Goal: Submit feedback/report problem: Submit feedback/report problem

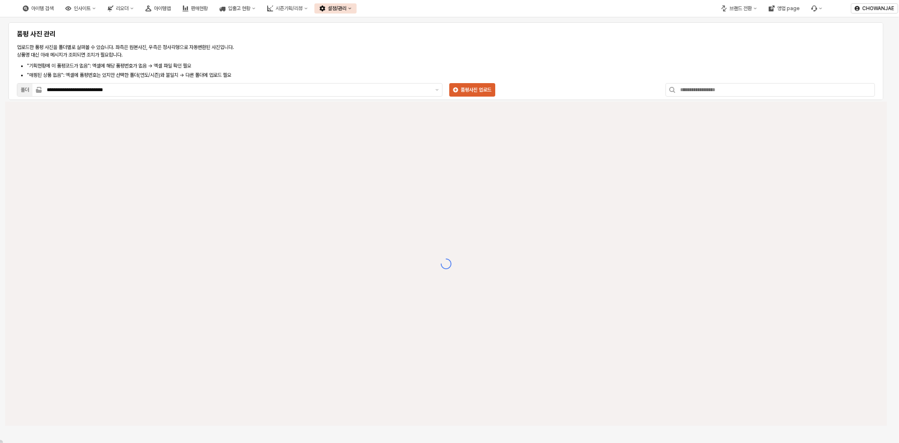
click at [357, 6] on button "설정/관리" at bounding box center [335, 8] width 42 height 10
click at [428, 24] on div "제품 정보 관리" at bounding box center [415, 23] width 45 height 7
click at [814, 8] on icon "Menu item 6" at bounding box center [814, 8] width 6 height 6
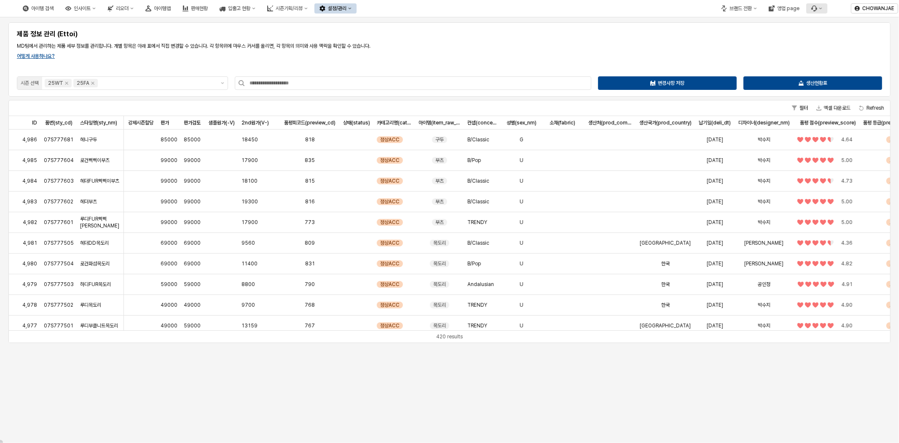
click at [817, 12] on button "Menu item 6" at bounding box center [816, 8] width 21 height 10
click at [842, 25] on div "버그 제보/개선 요청" at bounding box center [841, 23] width 45 height 7
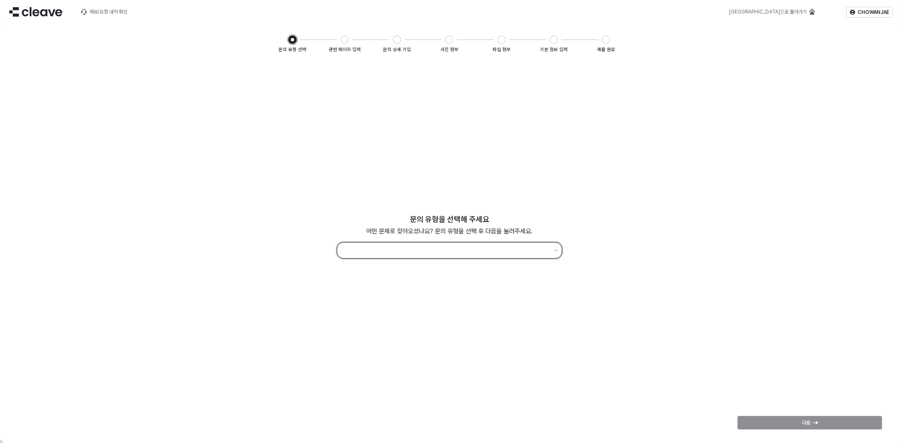
click at [551, 254] on button "제안 사항 표시" at bounding box center [556, 250] width 11 height 16
click at [504, 317] on div "사용 방법, 데이터 해석, 설정 방법, 권한 부여 등에 궁금함이 있어요" at bounding box center [449, 317] width 204 height 7
type input "********"
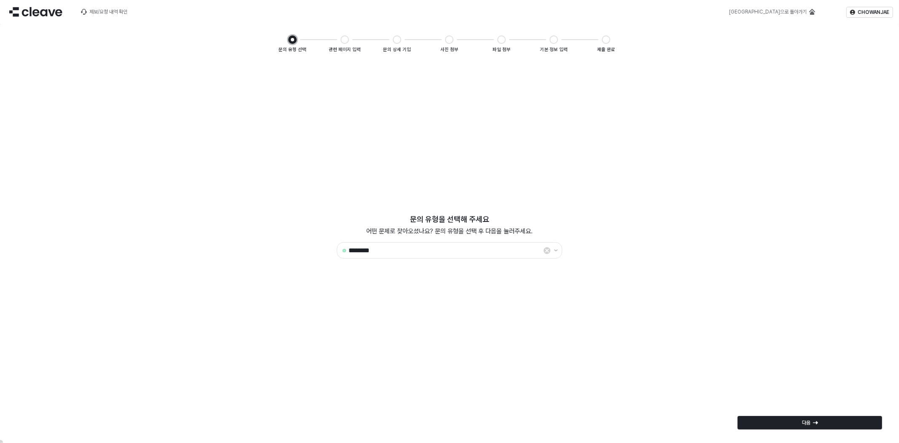
drag, startPoint x: 731, startPoint y: 321, endPoint x: 824, endPoint y: 365, distance: 103.0
click at [732, 320] on div "문의 유형을 선택해 주세요 어떤 문제로 찾아오셨나요? 문의 유형을 선택 후 다음을 눌러주세요. ******** 이전 다음" at bounding box center [449, 250] width 889 height 375
click at [832, 424] on div "다음" at bounding box center [809, 422] width 137 height 13
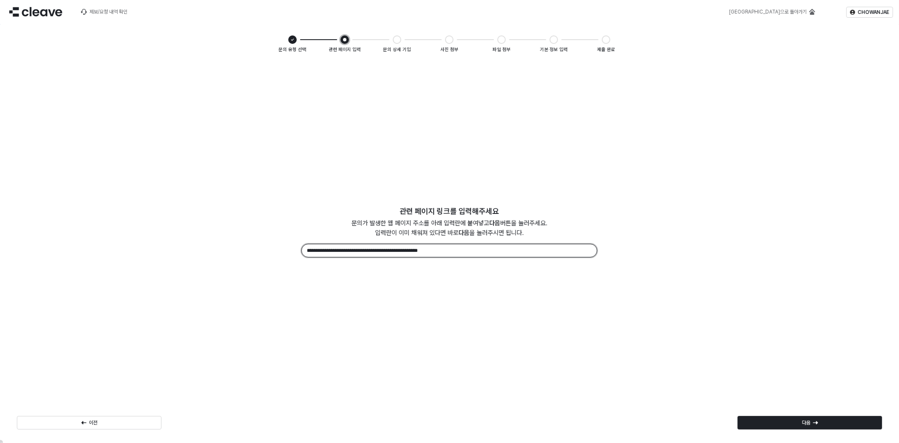
click at [447, 249] on input "**********" at bounding box center [449, 250] width 295 height 13
drag, startPoint x: 429, startPoint y: 228, endPoint x: 112, endPoint y: 150, distance: 325.9
click at [83, 124] on div "**********" at bounding box center [449, 250] width 889 height 375
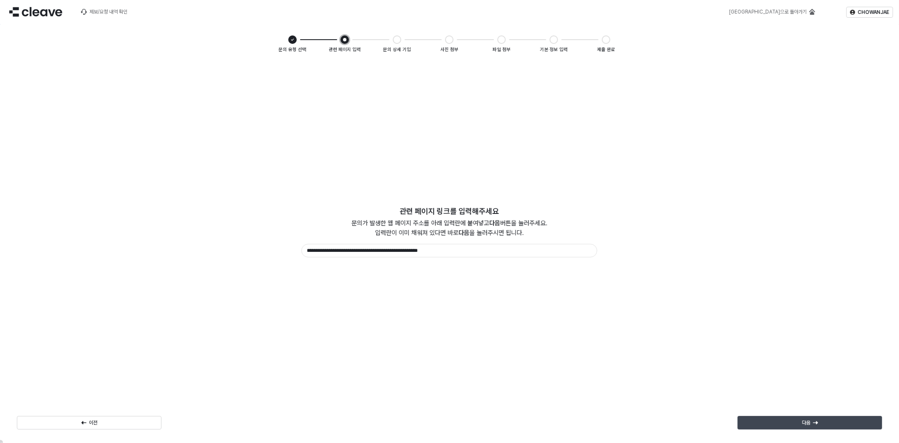
click at [805, 425] on p "다음" at bounding box center [806, 422] width 8 height 7
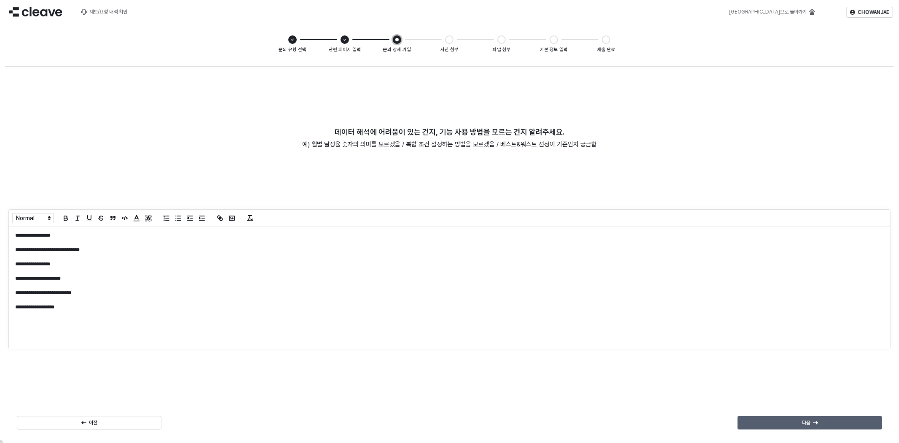
click at [854, 418] on div "다음" at bounding box center [809, 422] width 137 height 13
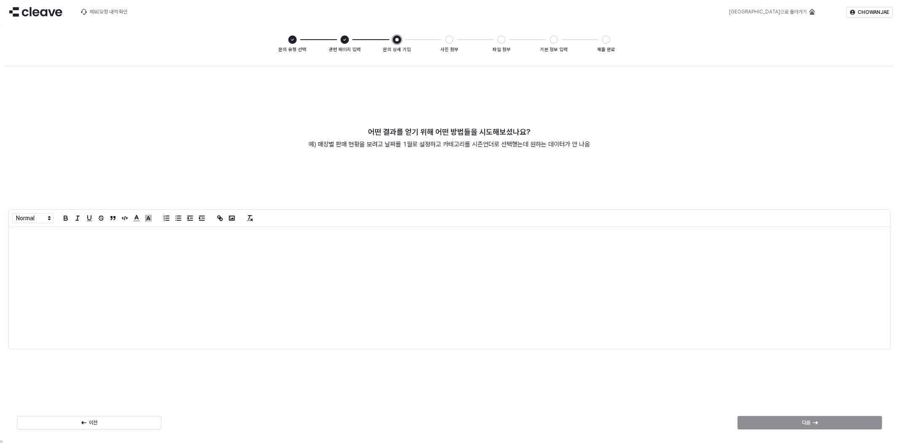
click at [456, 281] on div "App Frame" at bounding box center [449, 288] width 881 height 122
click at [782, 416] on div "다음" at bounding box center [809, 422] width 137 height 13
click at [208, 285] on div "App Frame" at bounding box center [449, 288] width 881 height 122
click at [806, 416] on div "다음" at bounding box center [809, 422] width 137 height 13
click at [295, 274] on div "App Frame" at bounding box center [449, 288] width 881 height 122
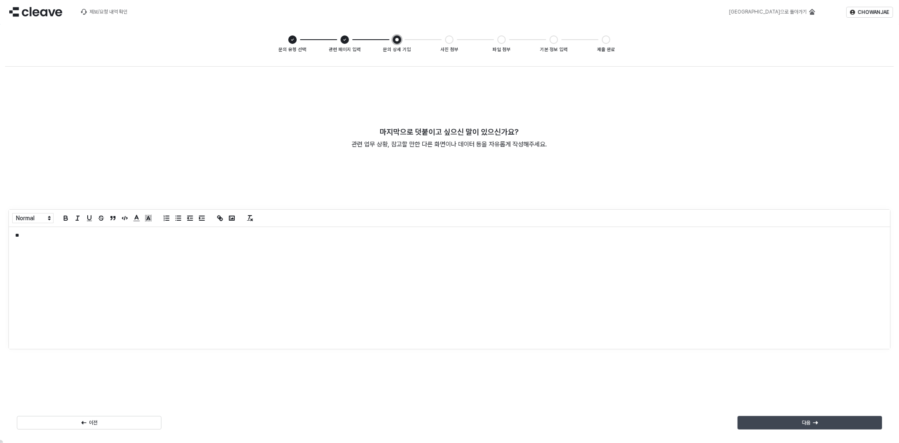
click at [817, 416] on button "다음" at bounding box center [810, 422] width 145 height 13
click at [820, 422] on div "다음" at bounding box center [809, 422] width 137 height 13
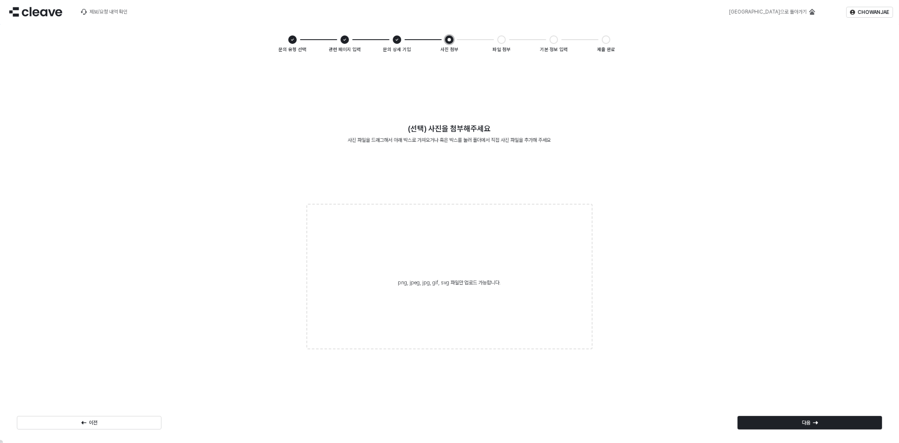
click at [495, 258] on label "png, jpeg, jpg, gif, svg 파일만 업로드 가능합니다." at bounding box center [449, 276] width 285 height 144
click at [450, 276] on input "png, jpeg, jpg, gif, svg 파일만 업로드 가능합니다." at bounding box center [449, 276] width 0 height 0
type input "**********"
click at [856, 419] on div "다음" at bounding box center [809, 422] width 137 height 13
click at [459, 271] on label "xlsx, docx, pdf, txt, pptx 파일만 업로드 가능합니다." at bounding box center [449, 276] width 285 height 144
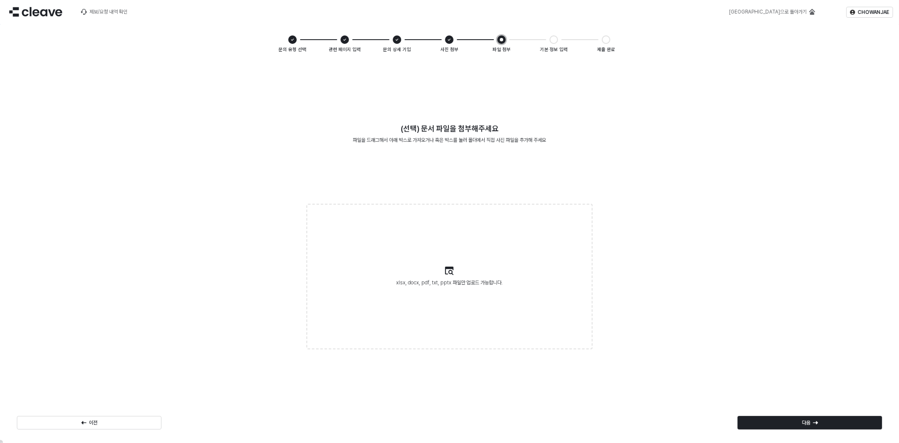
click at [450, 276] on input "xlsx, docx, pdf, txt, pptx 파일만 업로드 가능합니다." at bounding box center [449, 276] width 0 height 0
type input "**********"
click at [787, 420] on div "다음" at bounding box center [809, 422] width 137 height 13
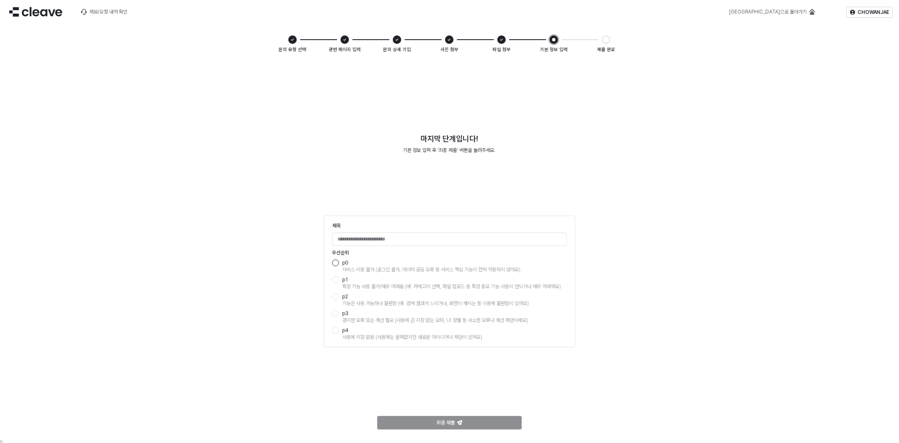
click at [334, 263] on div "App Frame" at bounding box center [335, 262] width 7 height 7
click at [422, 239] on input "제목" at bounding box center [450, 239] width 234 height 13
type input "*"
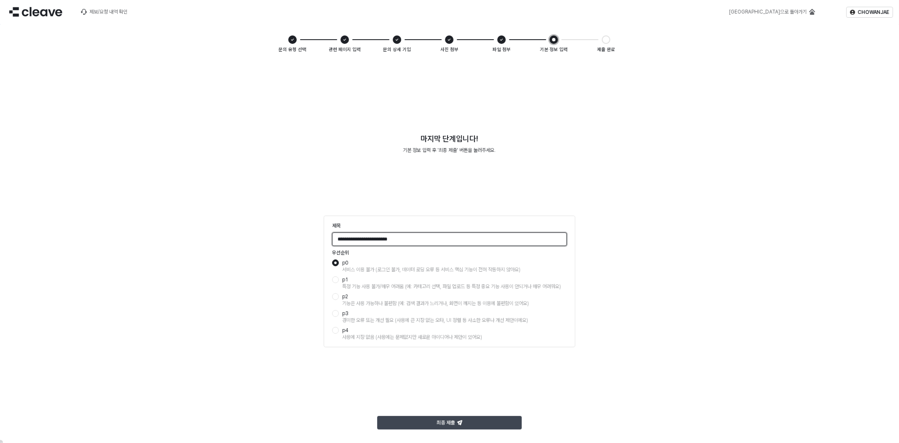
type input "**********"
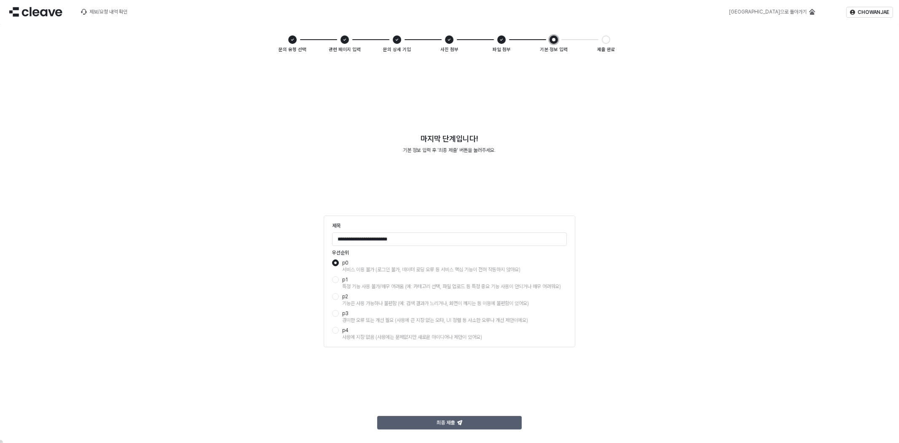
click at [471, 423] on div "최종 제출" at bounding box center [449, 422] width 137 height 13
click at [453, 423] on p "최종 제출" at bounding box center [446, 422] width 18 height 7
click at [660, 348] on div "**********" at bounding box center [449, 250] width 889 height 375
click at [504, 423] on div "최종 제출" at bounding box center [449, 422] width 137 height 13
click at [470, 423] on div "최종 제출" at bounding box center [449, 422] width 137 height 13
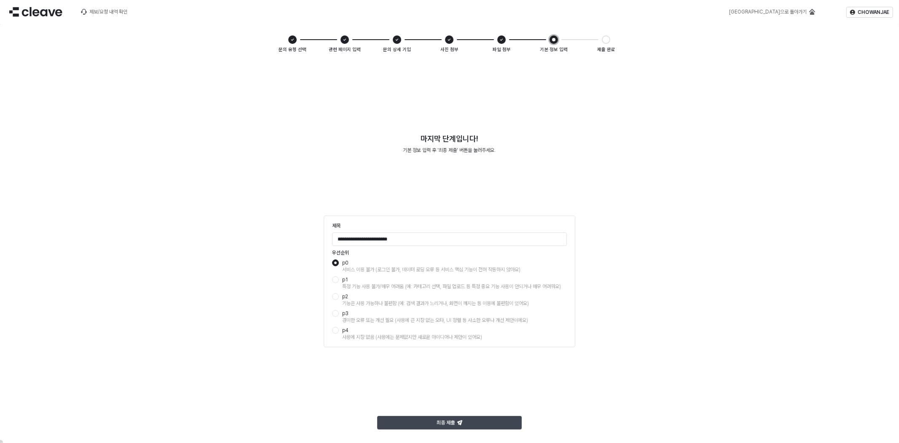
click at [473, 420] on div "최종 제출" at bounding box center [449, 422] width 137 height 13
click at [447, 419] on p "최종 제출" at bounding box center [446, 422] width 18 height 7
click at [502, 422] on div "최종 제출" at bounding box center [449, 422] width 137 height 13
click at [466, 421] on div "최종 제출" at bounding box center [449, 422] width 137 height 13
click at [494, 423] on div "최종 제출" at bounding box center [449, 422] width 137 height 13
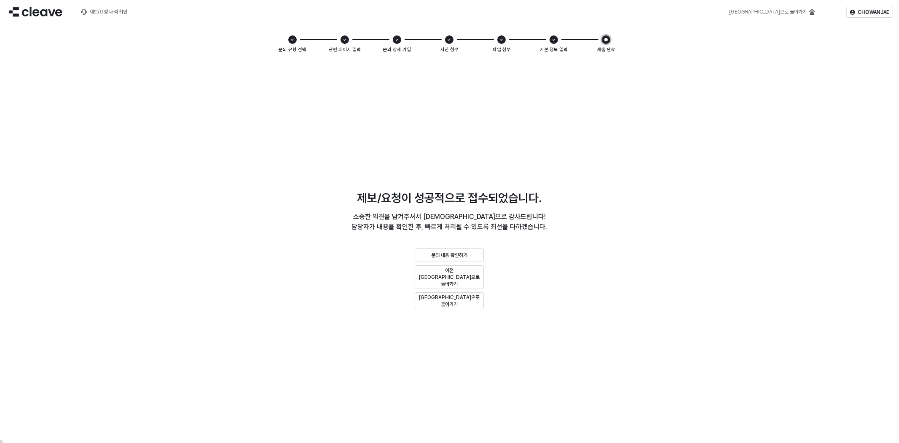
click at [658, 274] on div "제보/요청이 성공적으로 접수되었습니다. 소중한 의견을 남겨주셔서 진심으로 감사드립니다! 담당자가 내용을 확인한 후, 빠르게 처리될 수 있도록 …" at bounding box center [449, 250] width 872 height 121
click at [800, 14] on div "메인으로 돌아가기" at bounding box center [768, 12] width 78 height 6
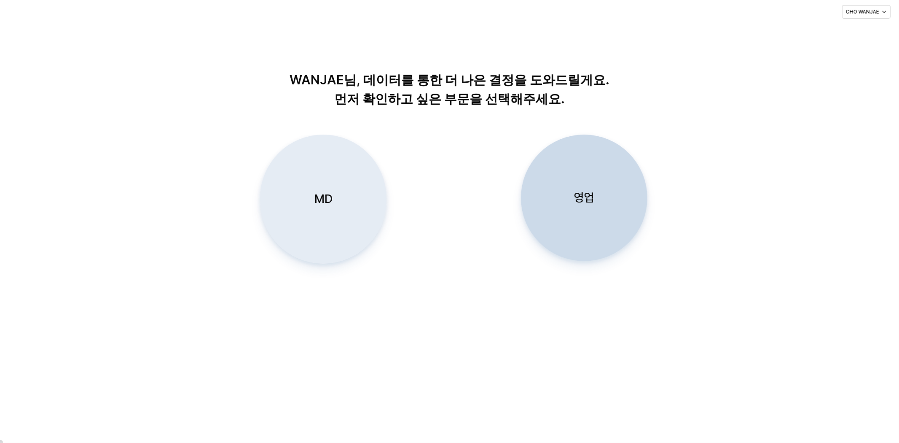
click at [325, 195] on p "MD" at bounding box center [323, 199] width 18 height 16
click at [329, 190] on div "MD" at bounding box center [322, 199] width 119 height 128
click at [365, 198] on div "MD" at bounding box center [322, 199] width 119 height 128
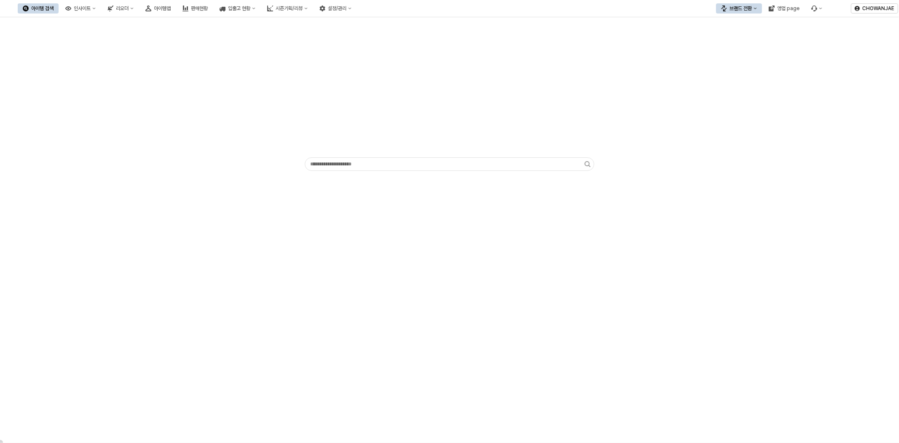
click at [821, 131] on div "App Frame" at bounding box center [449, 97] width 889 height 152
click at [357, 12] on button "설정/관리" at bounding box center [335, 8] width 42 height 10
click at [412, 27] on div "제품 정보 관리" at bounding box center [411, 23] width 51 height 8
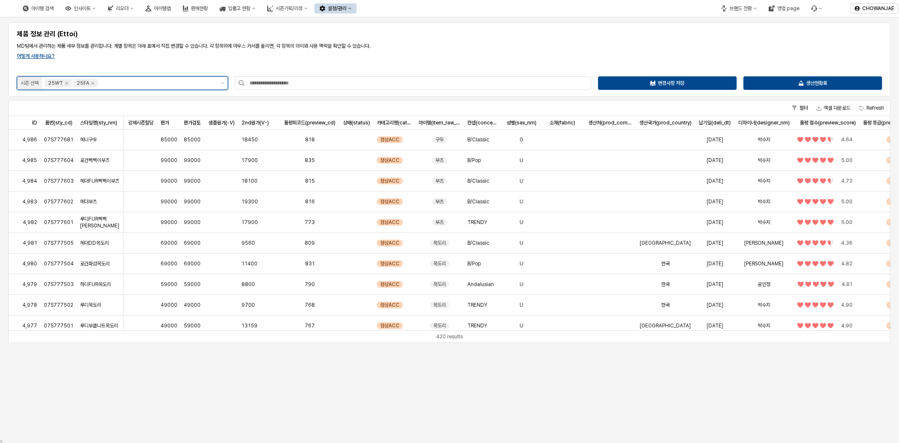
click at [92, 86] on div "25FA" at bounding box center [85, 83] width 24 height 8
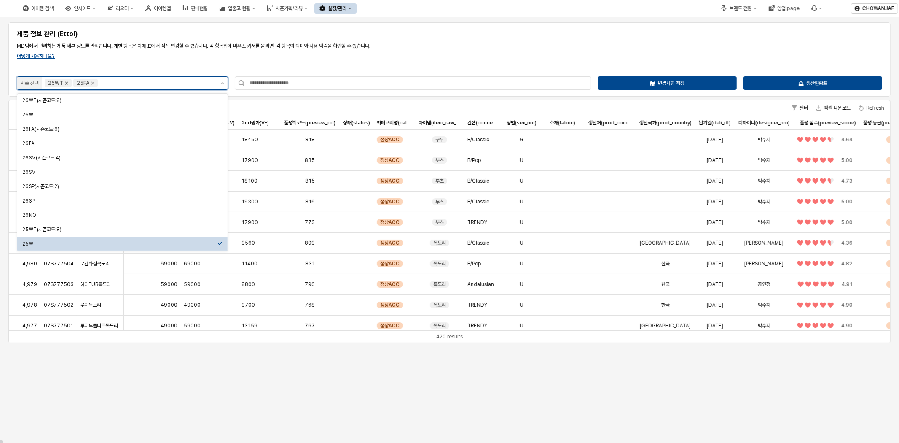
click at [65, 82] on icon "Remove 25WT" at bounding box center [66, 83] width 3 height 3
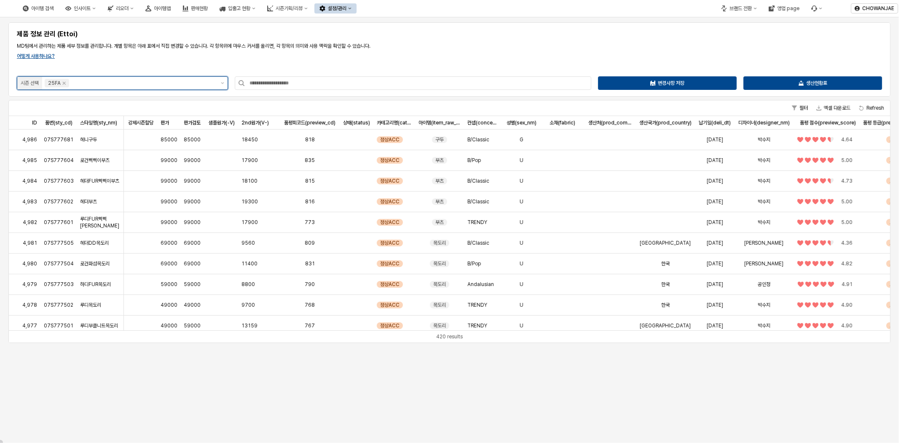
click at [121, 83] on input "App Frame" at bounding box center [143, 83] width 144 height 8
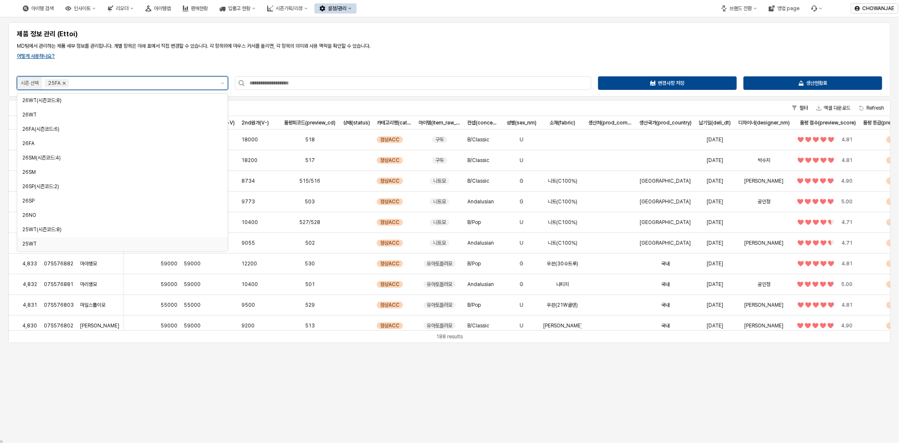
click at [65, 80] on icon "Remove 25FA" at bounding box center [64, 83] width 7 height 7
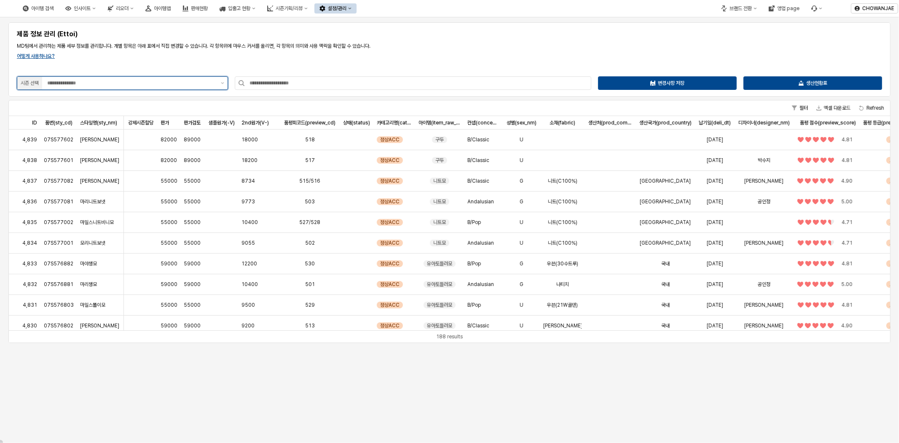
click at [89, 82] on input "App Frame" at bounding box center [131, 83] width 169 height 8
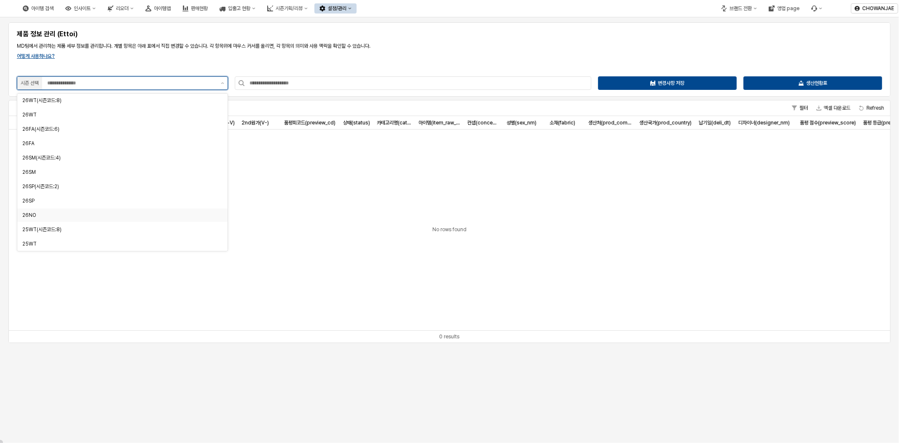
click at [92, 212] on div "26NO" at bounding box center [119, 215] width 195 height 7
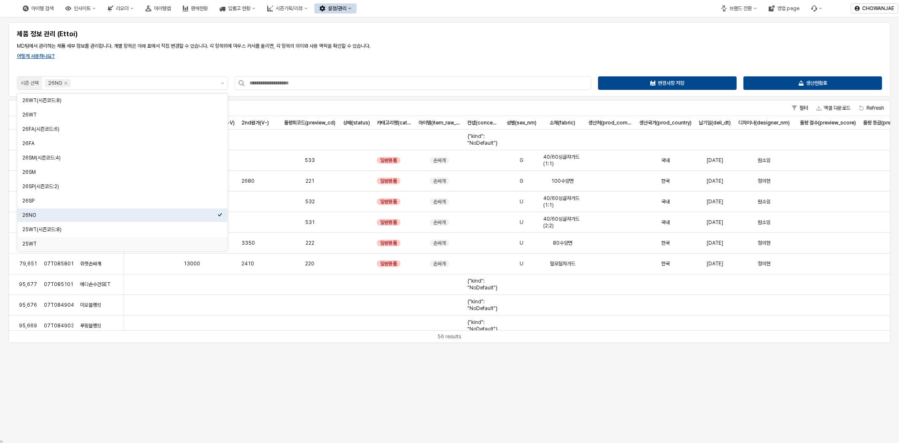
click at [462, 61] on div "제품 정보 관리 (Ettoi) MD팀에서 관리하는 제품 세부 정보를 관리합니다. 개별 항목은 아래 표에서 직접 변경할 수 있습니다. 각 항목위…" at bounding box center [449, 59] width 872 height 64
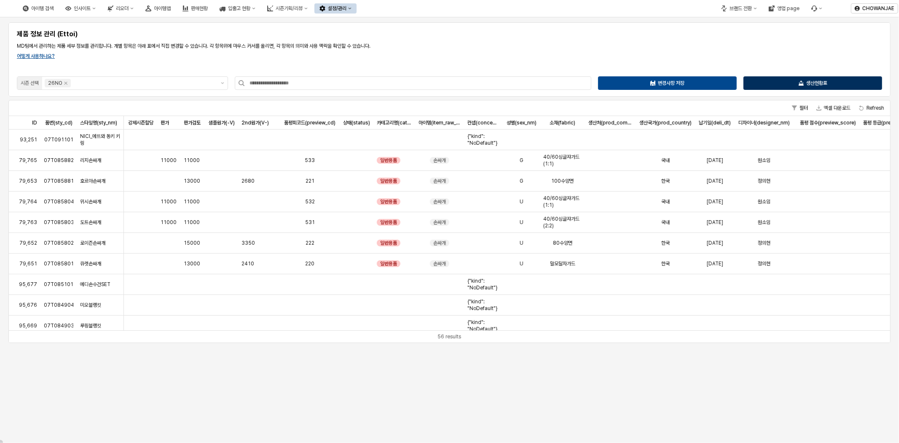
click at [827, 80] on p "생산현황표" at bounding box center [816, 83] width 21 height 7
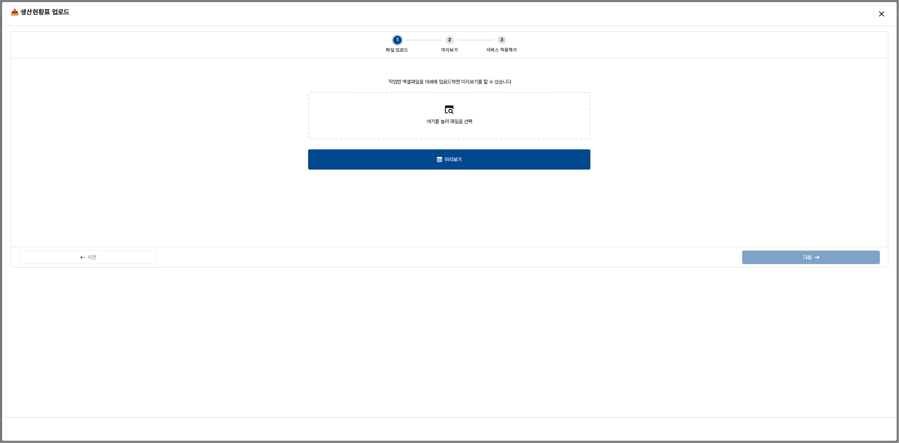
click at [526, 90] on div "여기를 눌러 파일을 선택" at bounding box center [449, 115] width 289 height 51
drag, startPoint x: 521, startPoint y: 123, endPoint x: 521, endPoint y: 118, distance: 4.2
click at [521, 118] on label "여기를 눌러 파일을 선택" at bounding box center [449, 116] width 281 height 46
click at [449, 116] on input "여기를 눌러 파일을 선택" at bounding box center [449, 115] width 0 height 0
type input "**********"
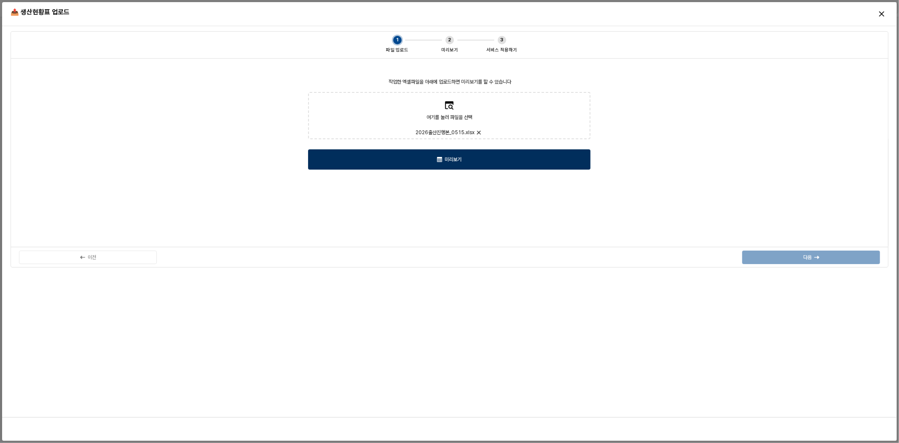
click at [431, 152] on div "미리보기" at bounding box center [449, 159] width 275 height 19
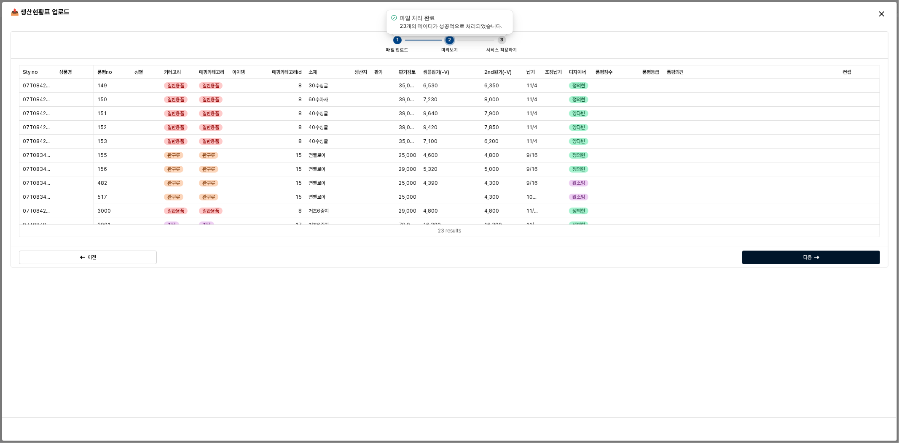
click at [827, 259] on div "다음" at bounding box center [811, 257] width 130 height 13
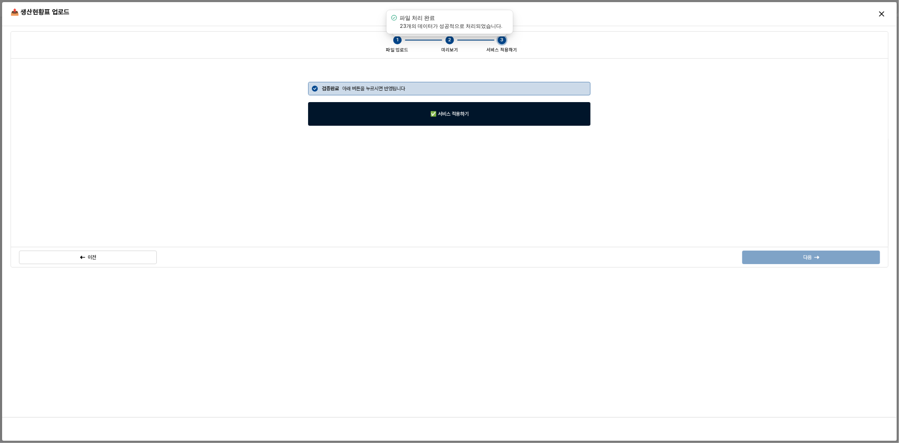
click at [480, 105] on div "✅ 서비스 적용하기" at bounding box center [449, 113] width 275 height 23
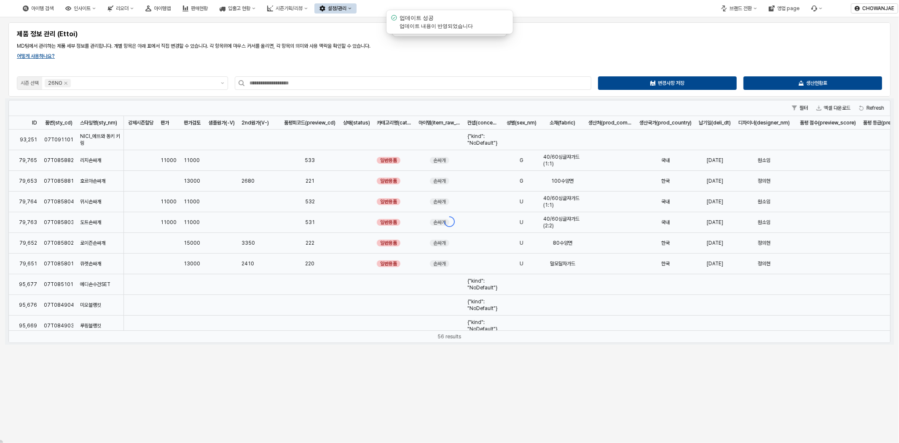
click at [565, 39] on div "제품 정보 관리 (Ettoi) MD팀에서 관리하는 제품 세부 정보를 관리합니다. 개별 항목은 아래 표에서 직접 변경할 수 있습니다. 각 항목위…" at bounding box center [449, 59] width 872 height 64
click at [346, 5] on div "설정/관리" at bounding box center [337, 8] width 19 height 6
click at [431, 62] on div "카테고리 관리" at bounding box center [411, 66] width 51 height 8
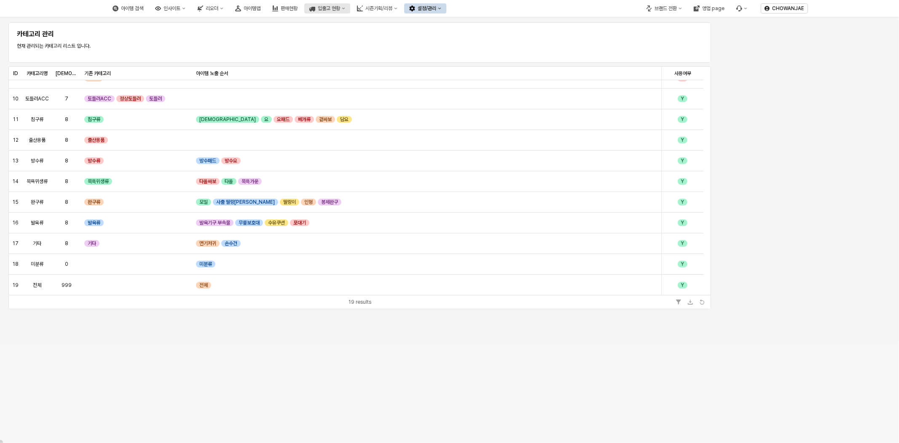
scroll to position [177, 0]
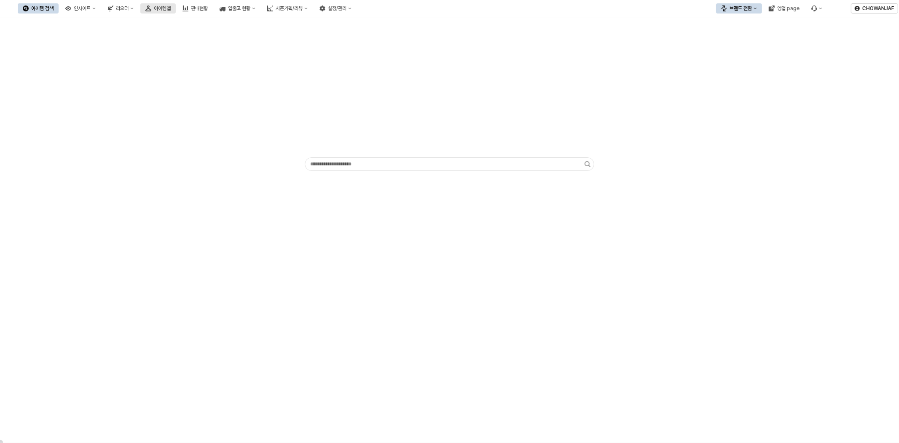
click at [176, 5] on button "아이템맵" at bounding box center [157, 8] width 35 height 10
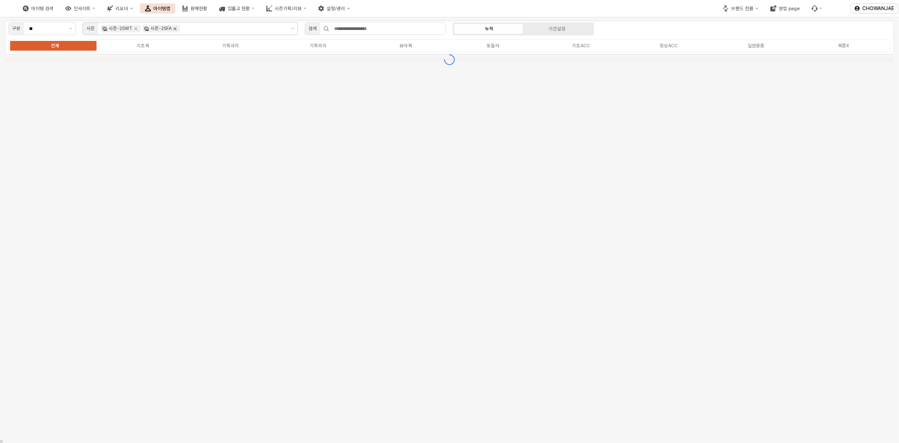
click at [173, 28] on icon "Remove 시즌-25FA" at bounding box center [175, 28] width 7 height 7
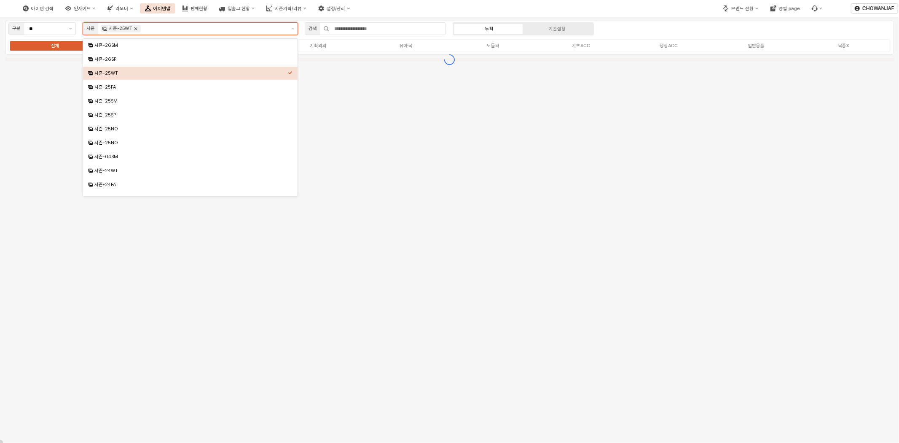
click at [135, 27] on icon "Remove 시즌-25WT" at bounding box center [135, 28] width 7 height 7
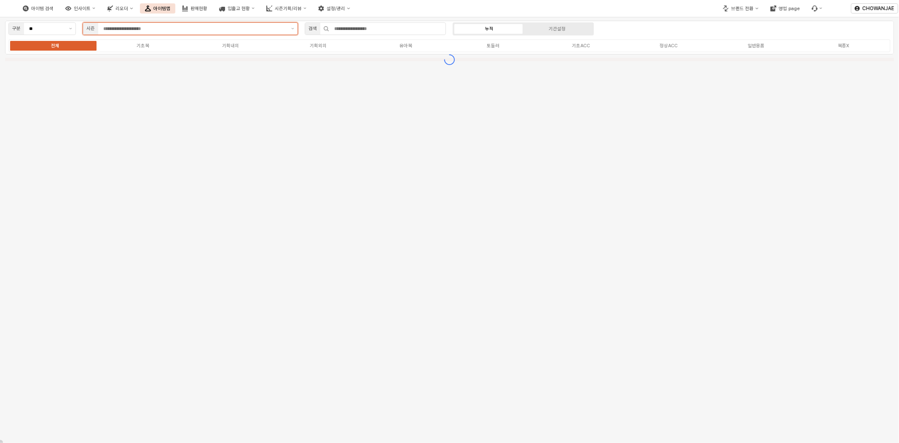
click at [138, 27] on input "App Frame" at bounding box center [194, 29] width 183 height 8
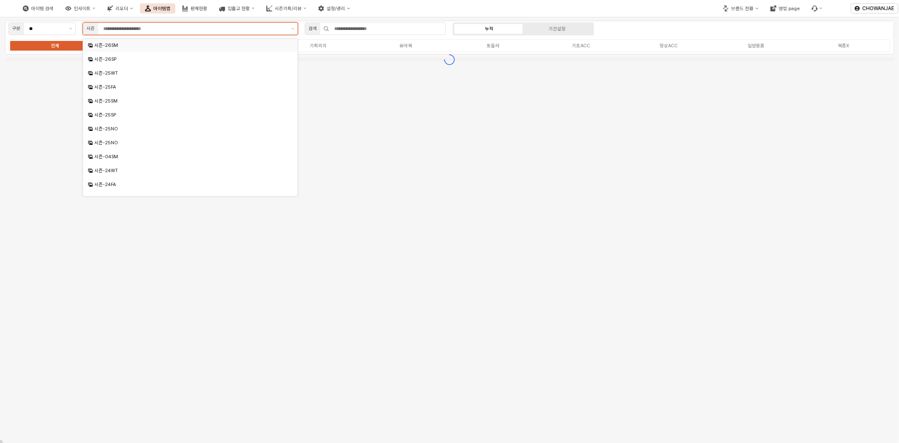
click at [140, 40] on div "시즌-26SM" at bounding box center [190, 45] width 215 height 13
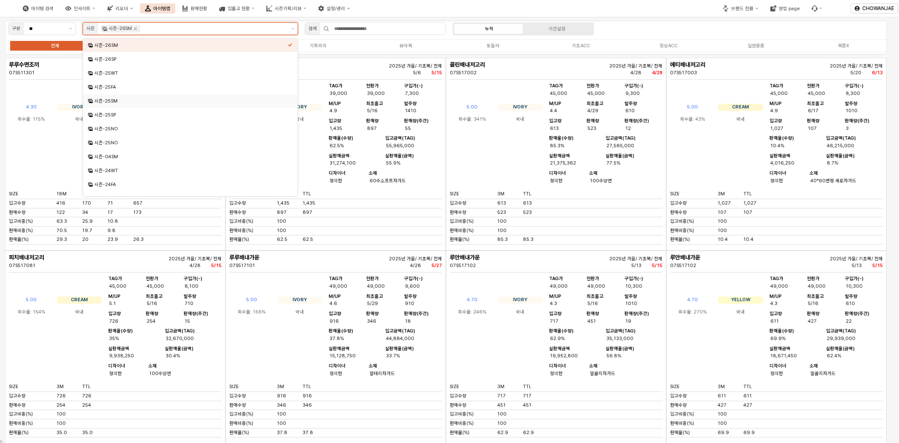
click at [115, 100] on div "시즌-25SM" at bounding box center [190, 101] width 193 height 6
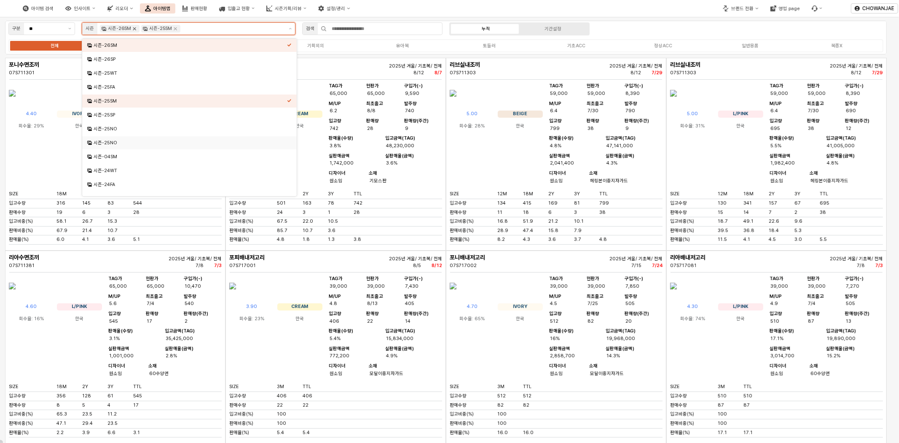
click at [134, 26] on icon "Remove 시즌-26SM" at bounding box center [134, 28] width 7 height 7
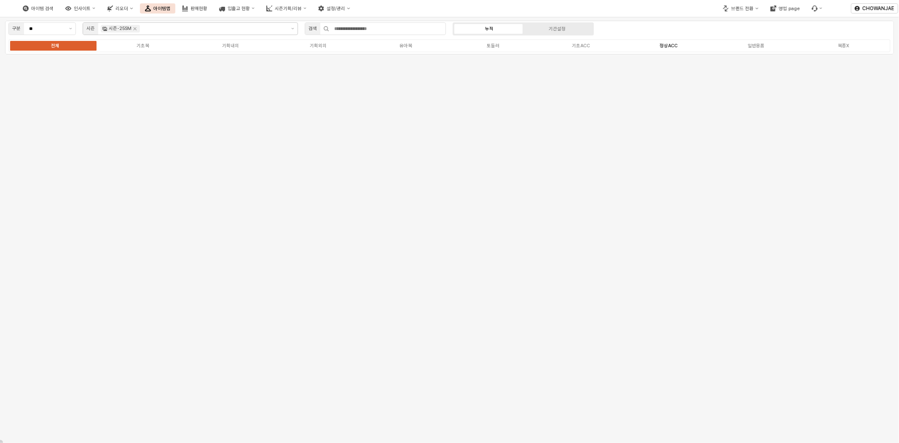
click at [659, 48] on label "정상ACC" at bounding box center [669, 45] width 88 height 7
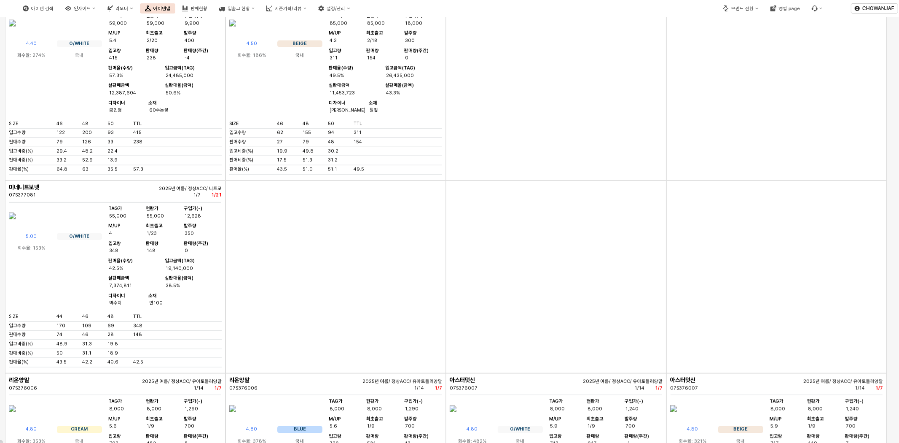
scroll to position [999, 0]
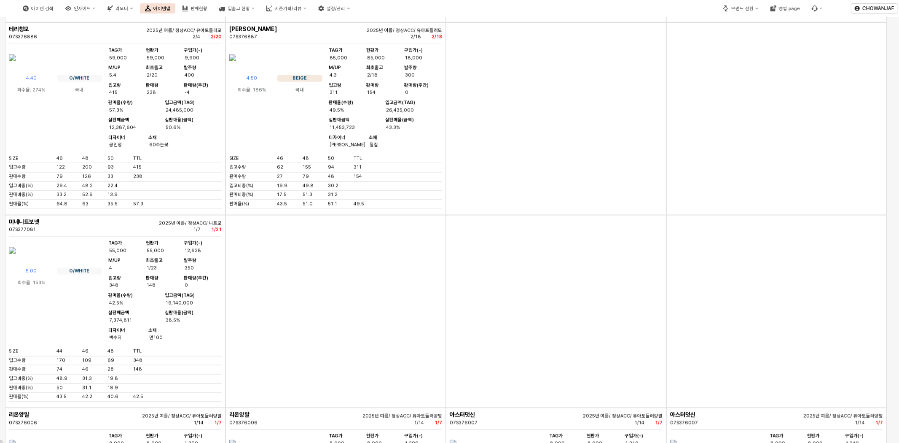
click at [709, 215] on div "App Frame" at bounding box center [776, 118] width 220 height 193
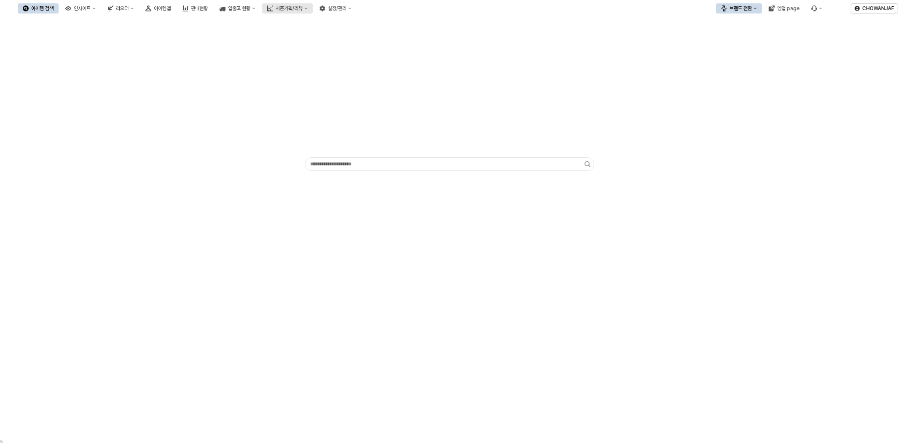
click at [303, 11] on div "시즌기획/리뷰" at bounding box center [289, 8] width 27 height 6
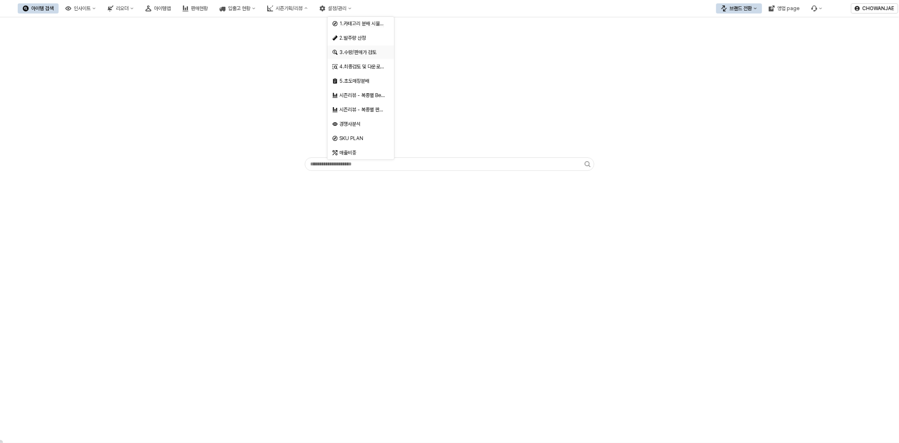
click at [365, 49] on div "3.수량/판매가 검토" at bounding box center [361, 52] width 45 height 7
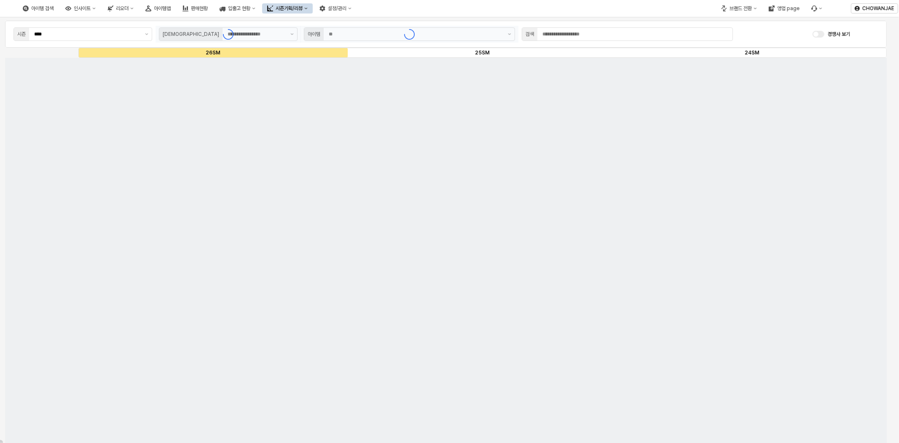
type input "***"
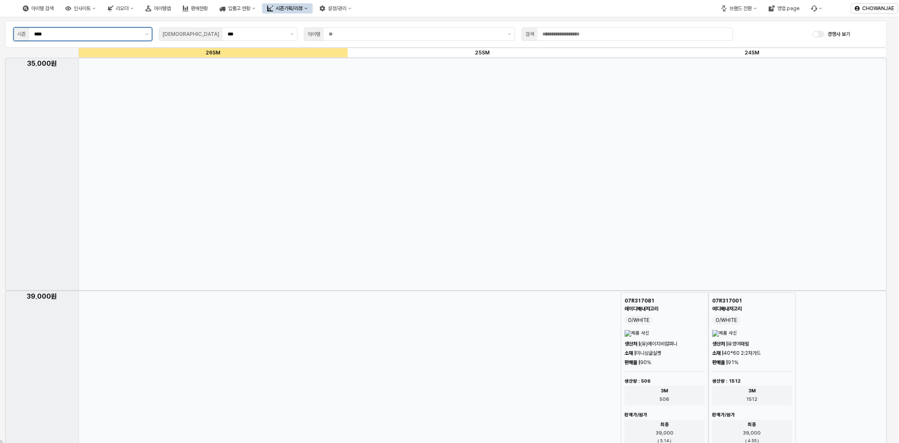
click at [125, 35] on input "****" at bounding box center [87, 34] width 106 height 8
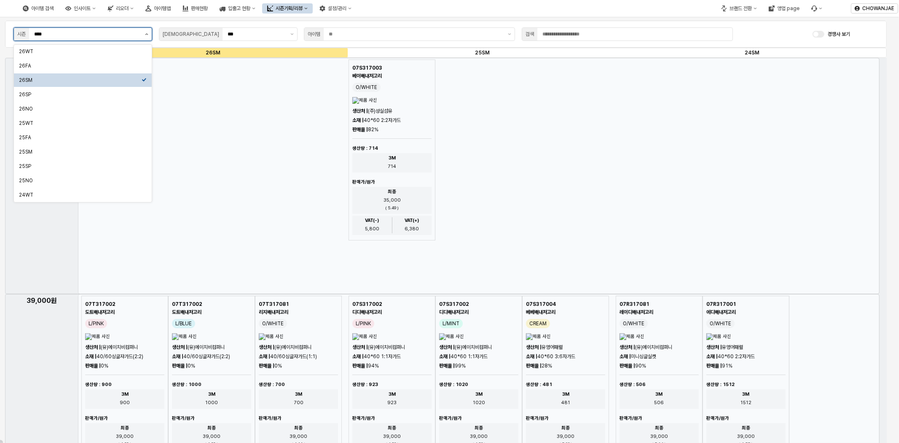
click at [145, 32] on button "제안 사항 표시" at bounding box center [147, 34] width 10 height 13
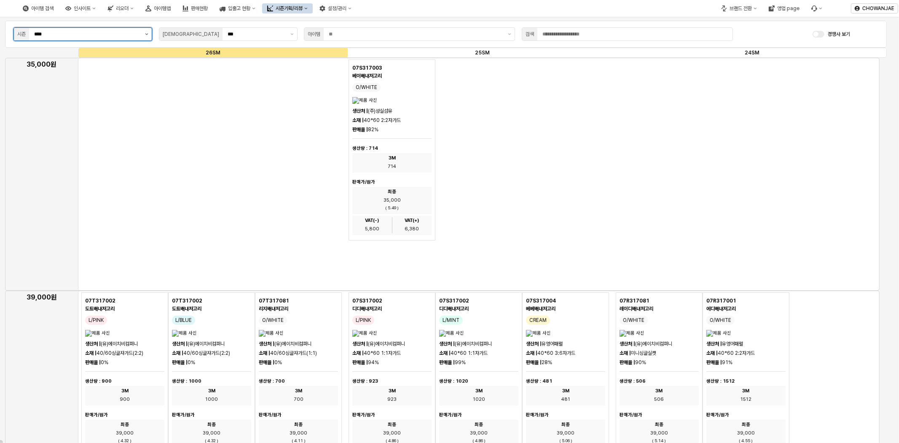
click at [148, 33] on button "제안 사항 표시" at bounding box center [147, 34] width 10 height 13
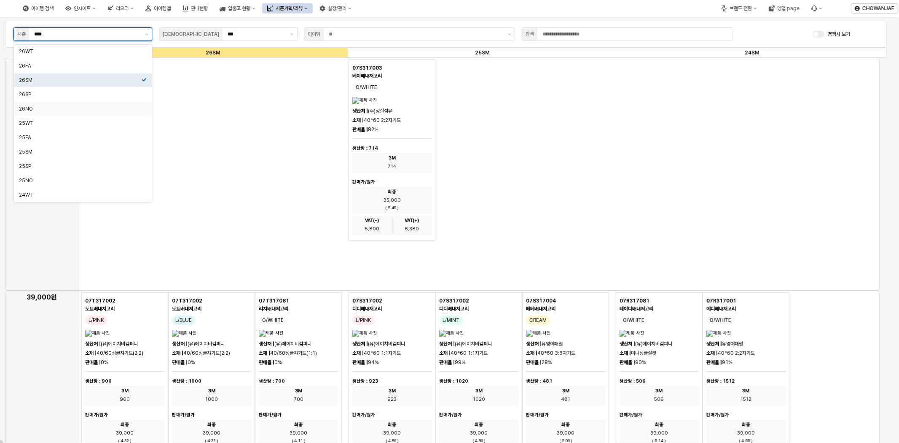
click at [126, 107] on div "26NO" at bounding box center [80, 108] width 123 height 7
type input "****"
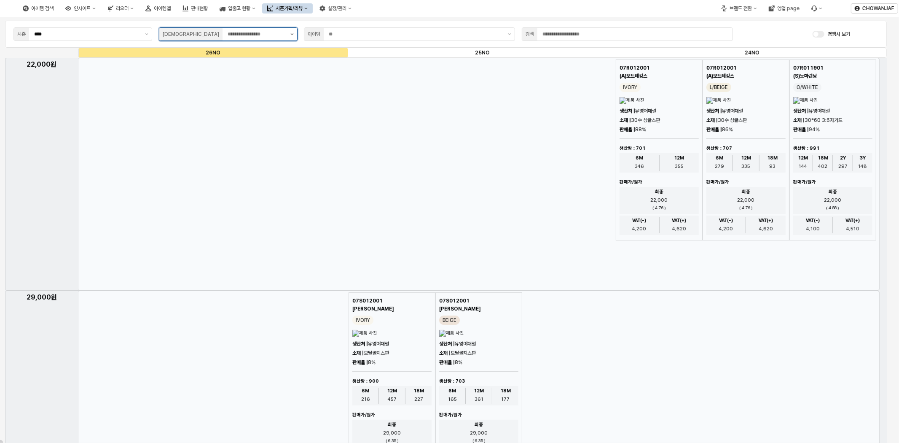
click at [293, 37] on button "제안 사항 표시" at bounding box center [292, 34] width 10 height 13
click at [403, 112] on div "App Frame" at bounding box center [479, 174] width 802 height 233
click at [257, 31] on input "App Frame" at bounding box center [257, 34] width 58 height 8
click at [249, 61] on div "null" at bounding box center [228, 65] width 138 height 13
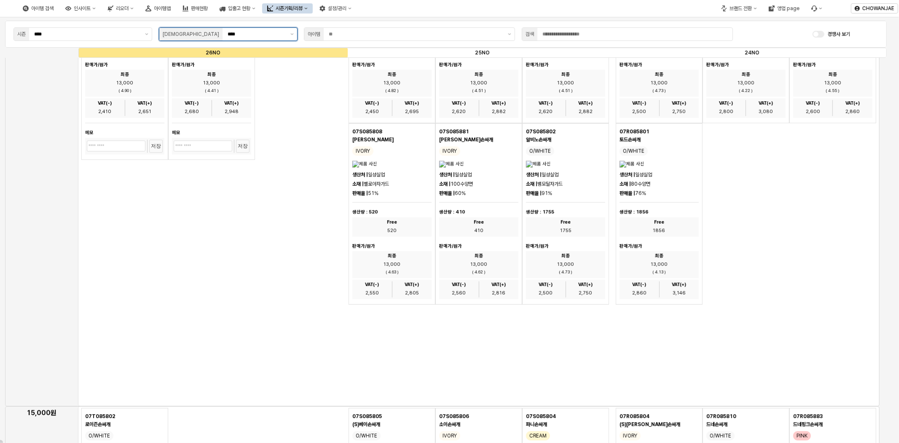
click at [277, 36] on input "****" at bounding box center [257, 34] width 58 height 8
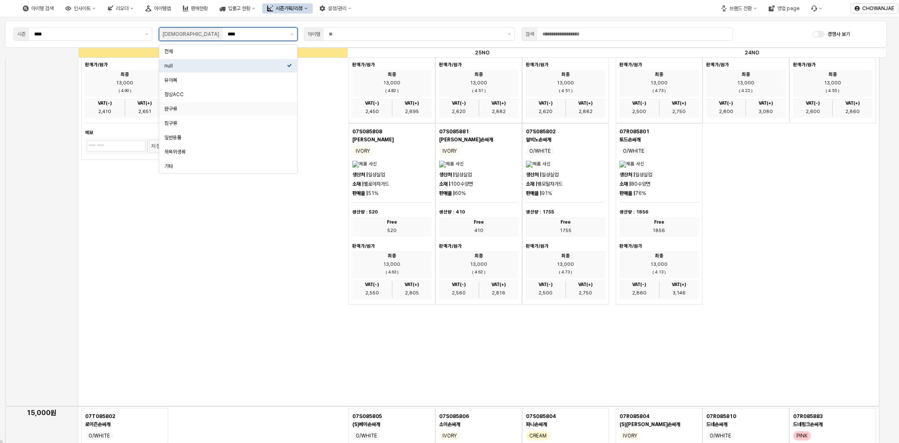
click at [241, 107] on div "완구류" at bounding box center [225, 108] width 123 height 7
type input "***"
